Goal: Task Accomplishment & Management: Complete application form

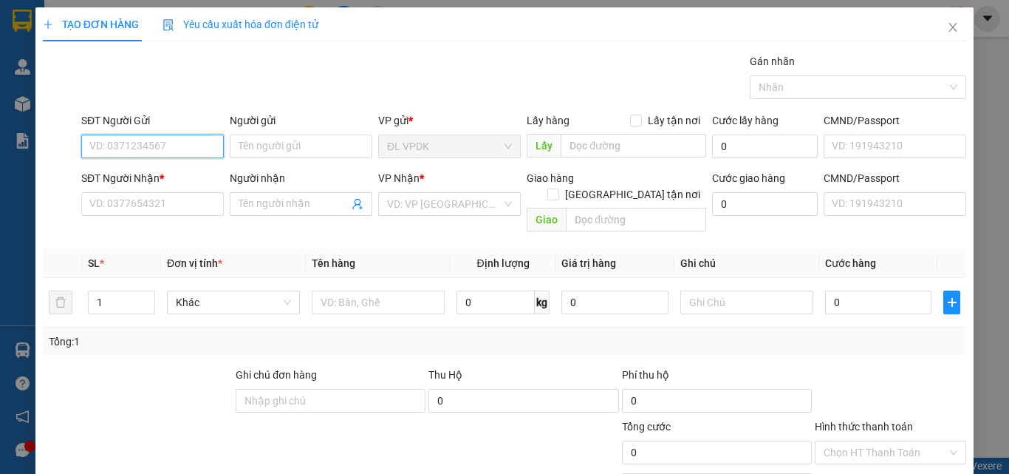
click at [166, 144] on input "SĐT Người Gửi" at bounding box center [152, 146] width 143 height 24
type input "0903509799"
click at [137, 179] on div "0903509799 - [GEOGRAPHIC_DATA]" at bounding box center [172, 176] width 166 height 16
type input "[GEOGRAPHIC_DATA]"
type input "0906944188"
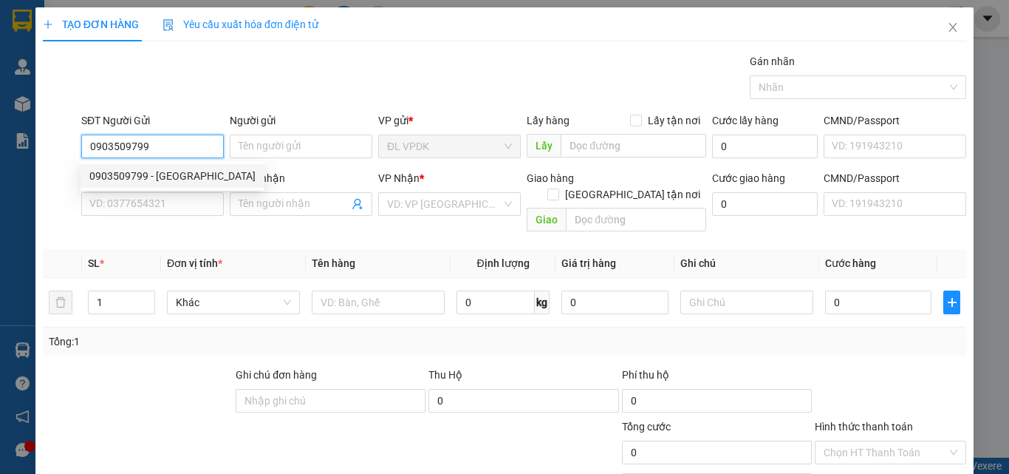
type input "ĐỨC"
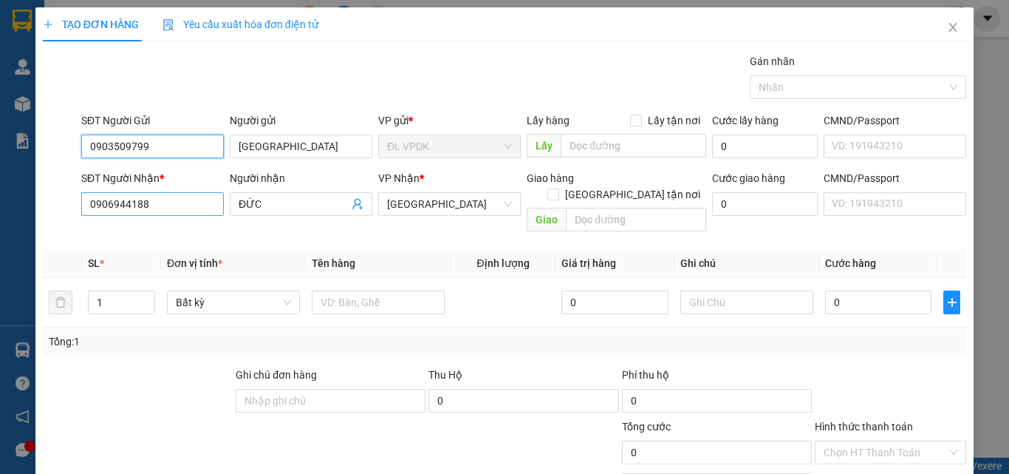
type input "0903509799"
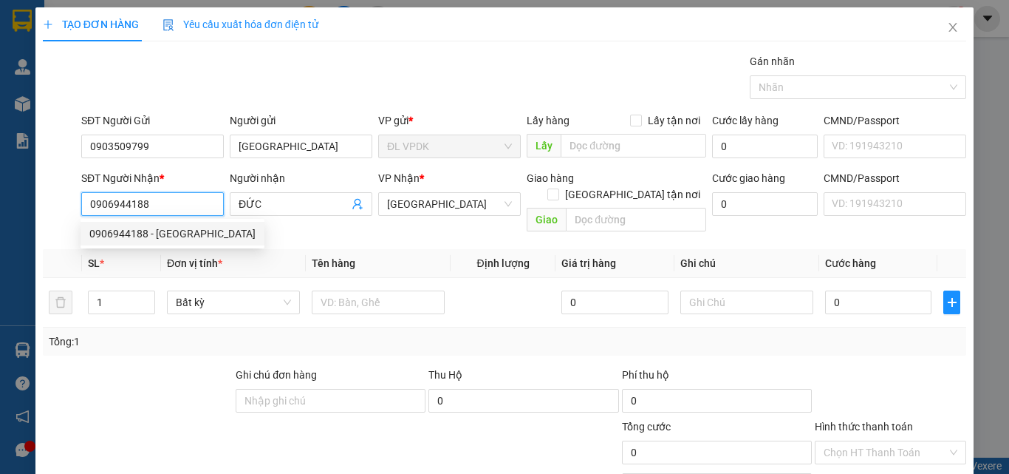
drag, startPoint x: 176, startPoint y: 202, endPoint x: 83, endPoint y: 191, distance: 93.0
click at [83, 191] on div "SĐT Người Nhận * 0906944188" at bounding box center [152, 196] width 143 height 52
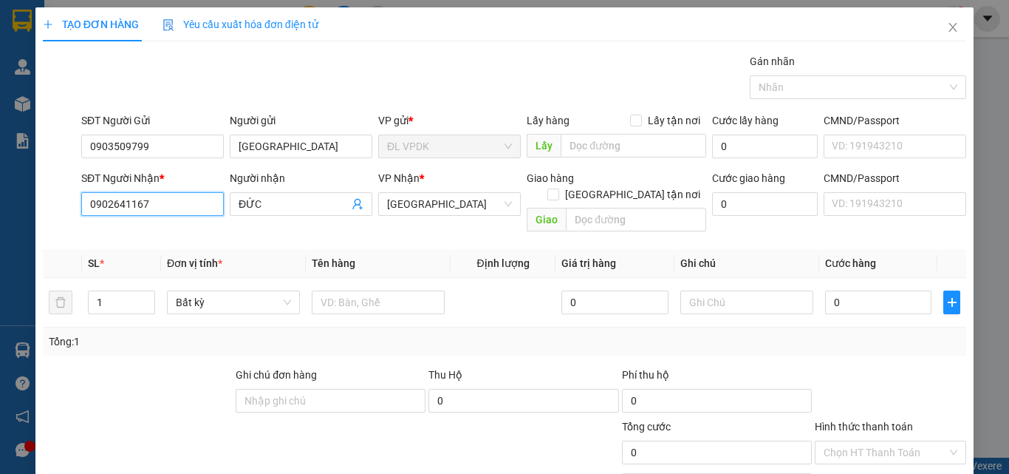
type input "0902641167"
click at [276, 191] on div "Người nhận" at bounding box center [301, 181] width 143 height 22
drag, startPoint x: 277, startPoint y: 200, endPoint x: 222, endPoint y: 193, distance: 55.9
click at [222, 193] on div "SĐT Người Nhận * 0902641167 Người nhận ĐỨC ĐỨC VP Nhận * ĐL Quận 5 Giao hàng Gi…" at bounding box center [523, 204] width 891 height 68
type input "p"
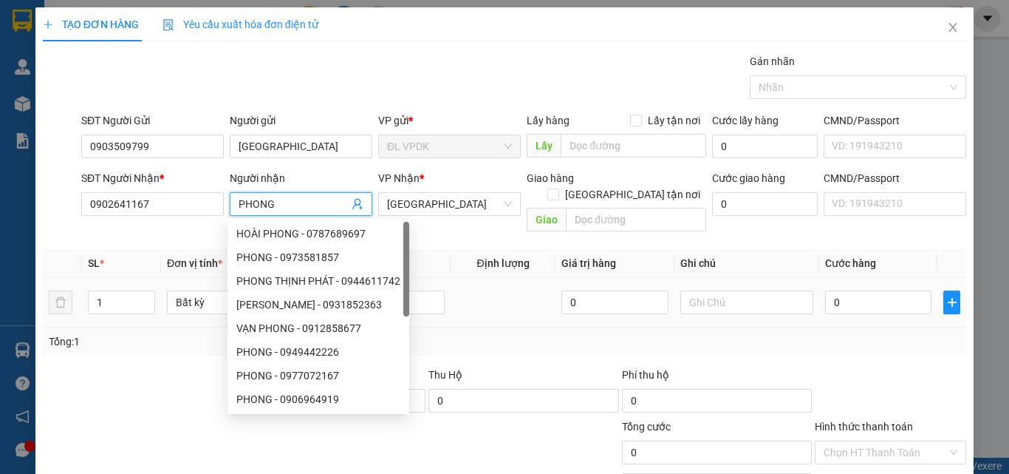
type input "PHONG"
click at [441, 289] on td at bounding box center [378, 303] width 145 height 50
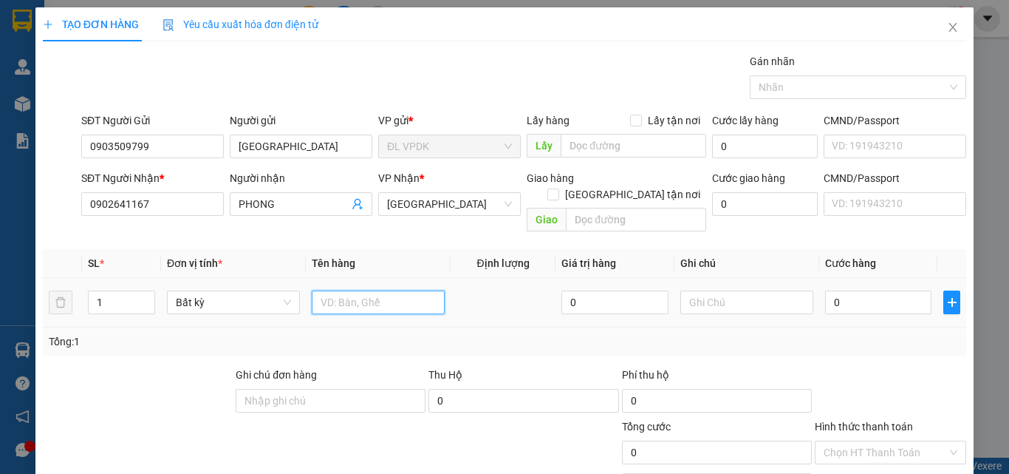
click at [428, 290] on input "text" at bounding box center [378, 302] width 133 height 24
type input "1 CỤC"
click at [881, 290] on input "0" at bounding box center [878, 302] width 106 height 24
type input "5"
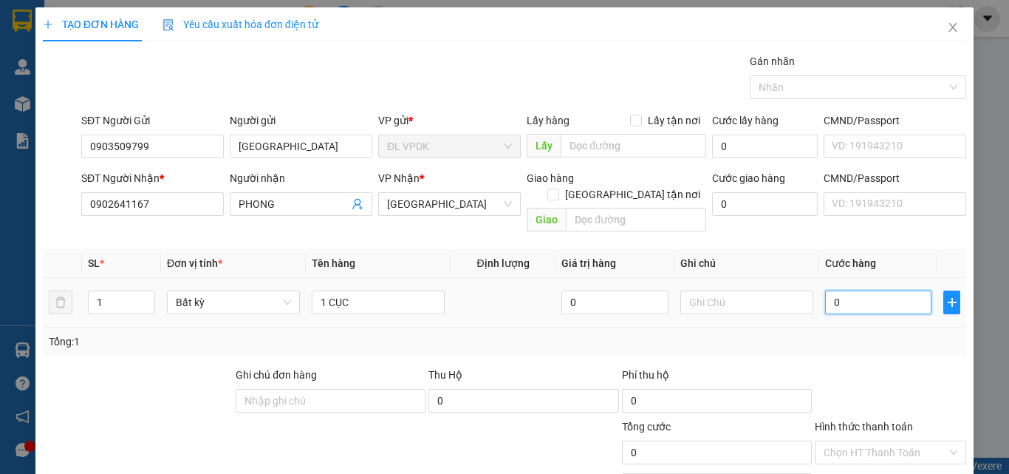
type input "5"
type input "50"
type input "50.000"
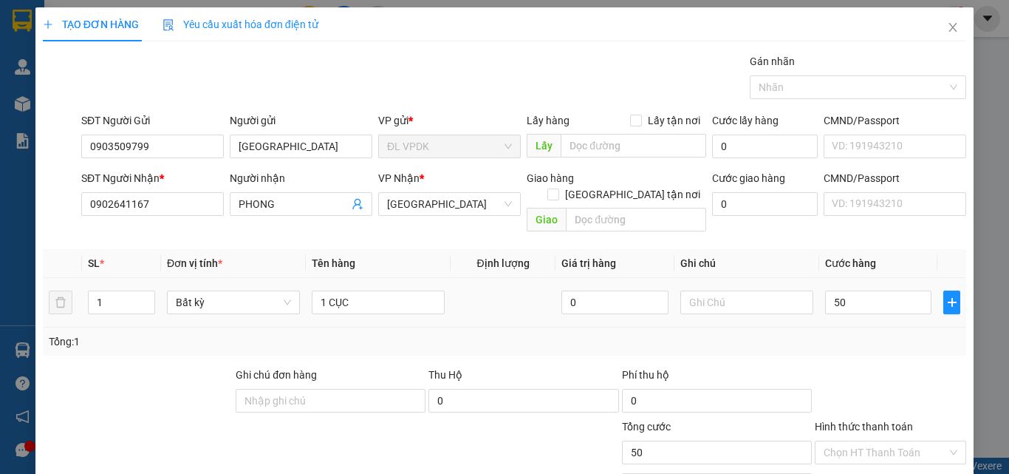
type input "50.000"
click at [884, 333] on div "Tổng: 1" at bounding box center [505, 341] width 912 height 16
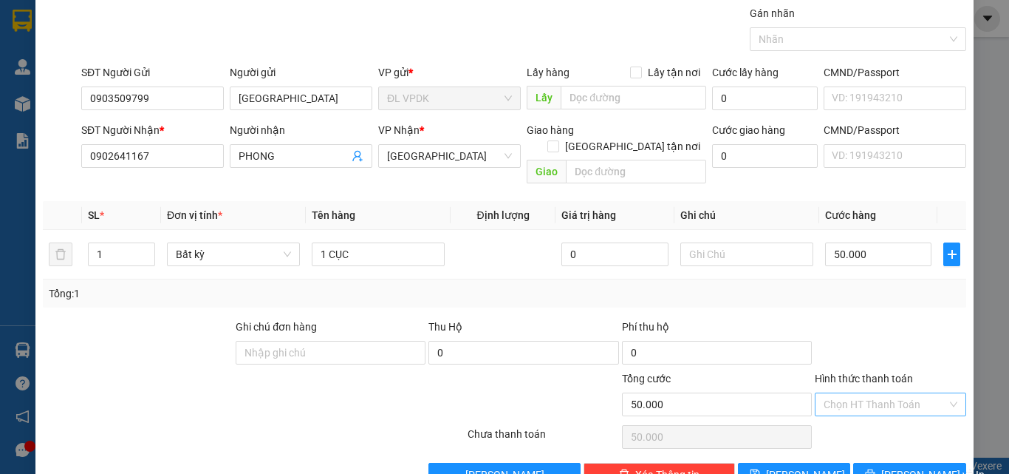
scroll to position [73, 0]
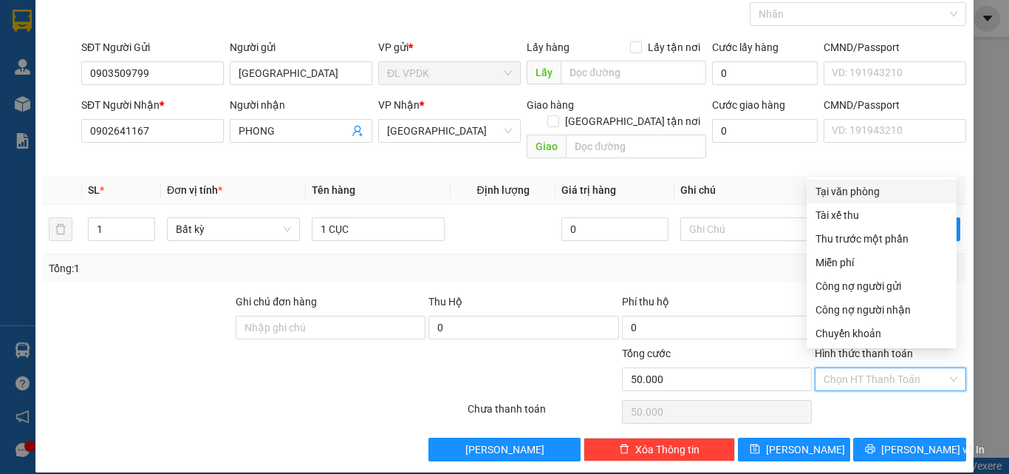
click at [866, 372] on input "Hình thức thanh toán" at bounding box center [885, 379] width 123 height 22
click at [847, 193] on div "Tại văn phòng" at bounding box center [882, 191] width 132 height 16
type input "0"
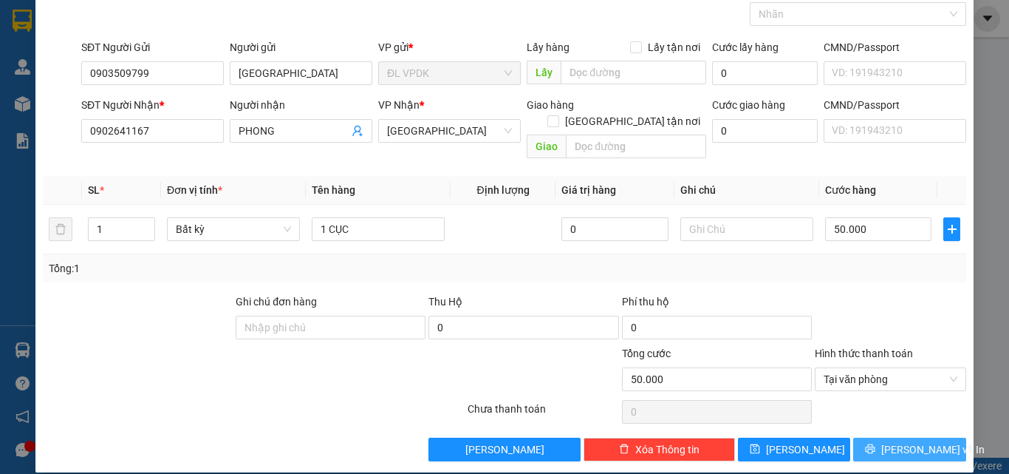
click at [901, 441] on span "[PERSON_NAME] và In" at bounding box center [932, 449] width 103 height 16
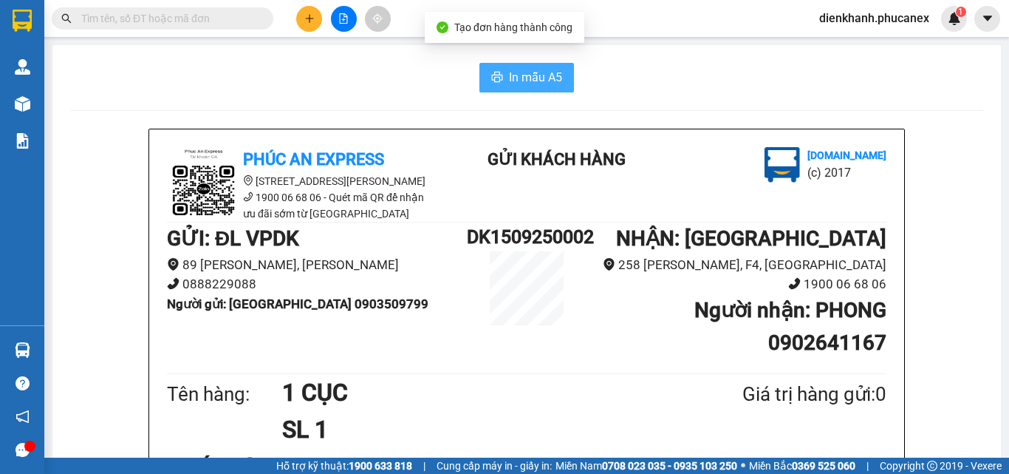
click at [519, 83] on span "In mẫu A5" at bounding box center [535, 77] width 53 height 18
click at [391, 344] on div "GỬI : ĐL VPDK 89 [PERSON_NAME][GEOGRAPHIC_DATA] 0888229088 Người gửi : [GEOGRAP…" at bounding box center [527, 295] width 720 height 147
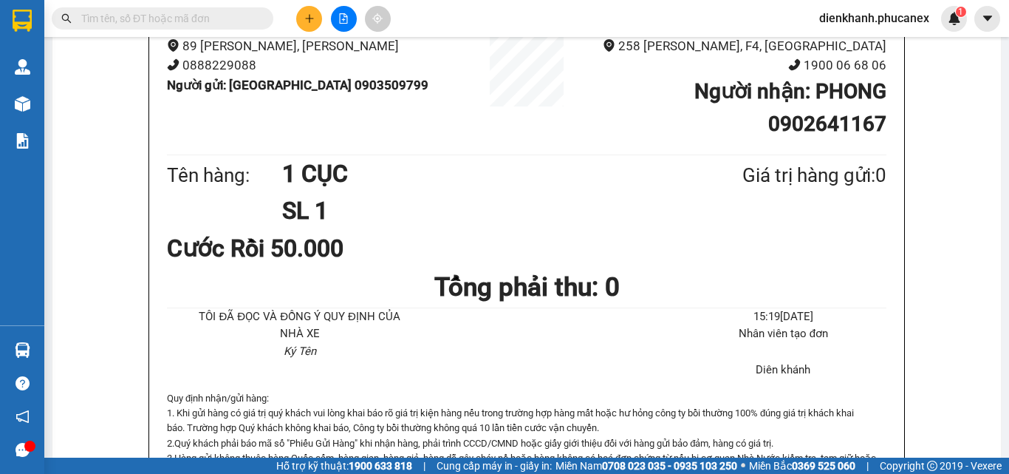
scroll to position [222, 0]
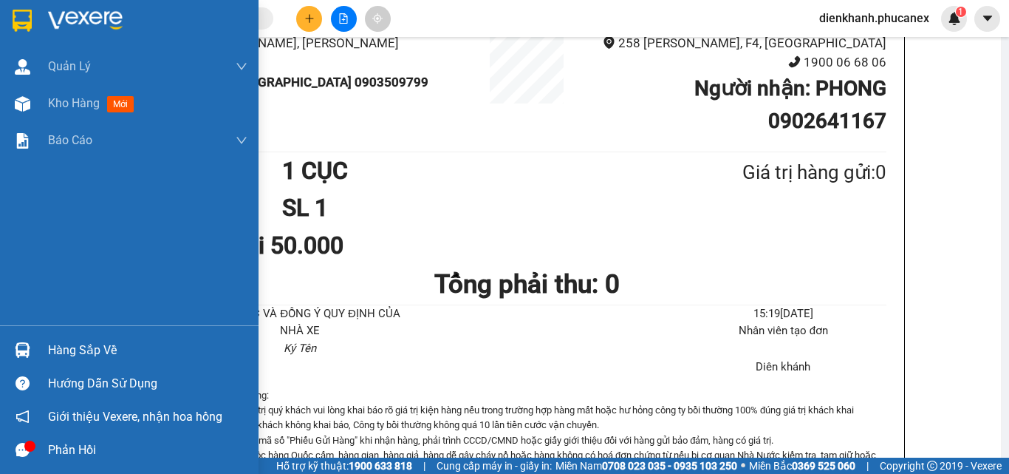
click at [39, 18] on div at bounding box center [129, 24] width 259 height 48
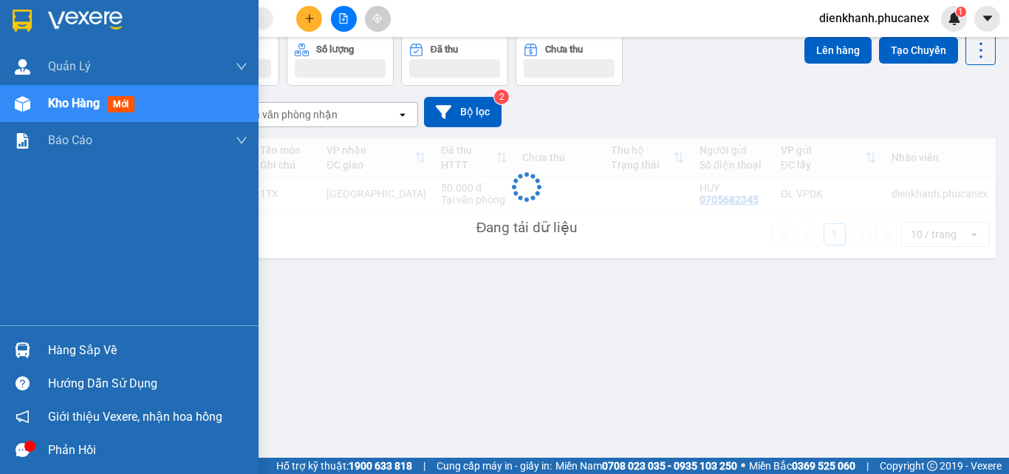
scroll to position [68, 0]
